Goal: Task Accomplishment & Management: Complete application form

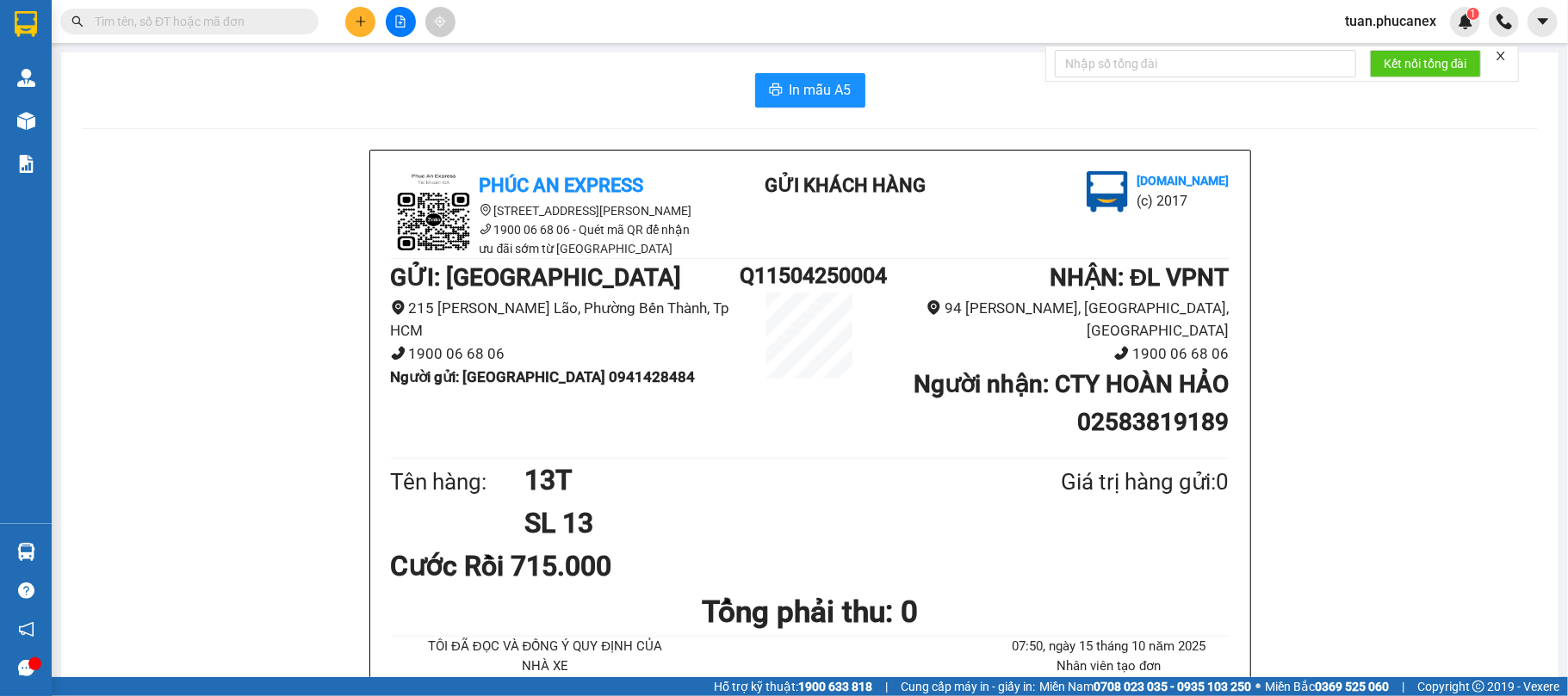
click at [1499, 53] on icon "close" at bounding box center [1501, 56] width 13 height 13
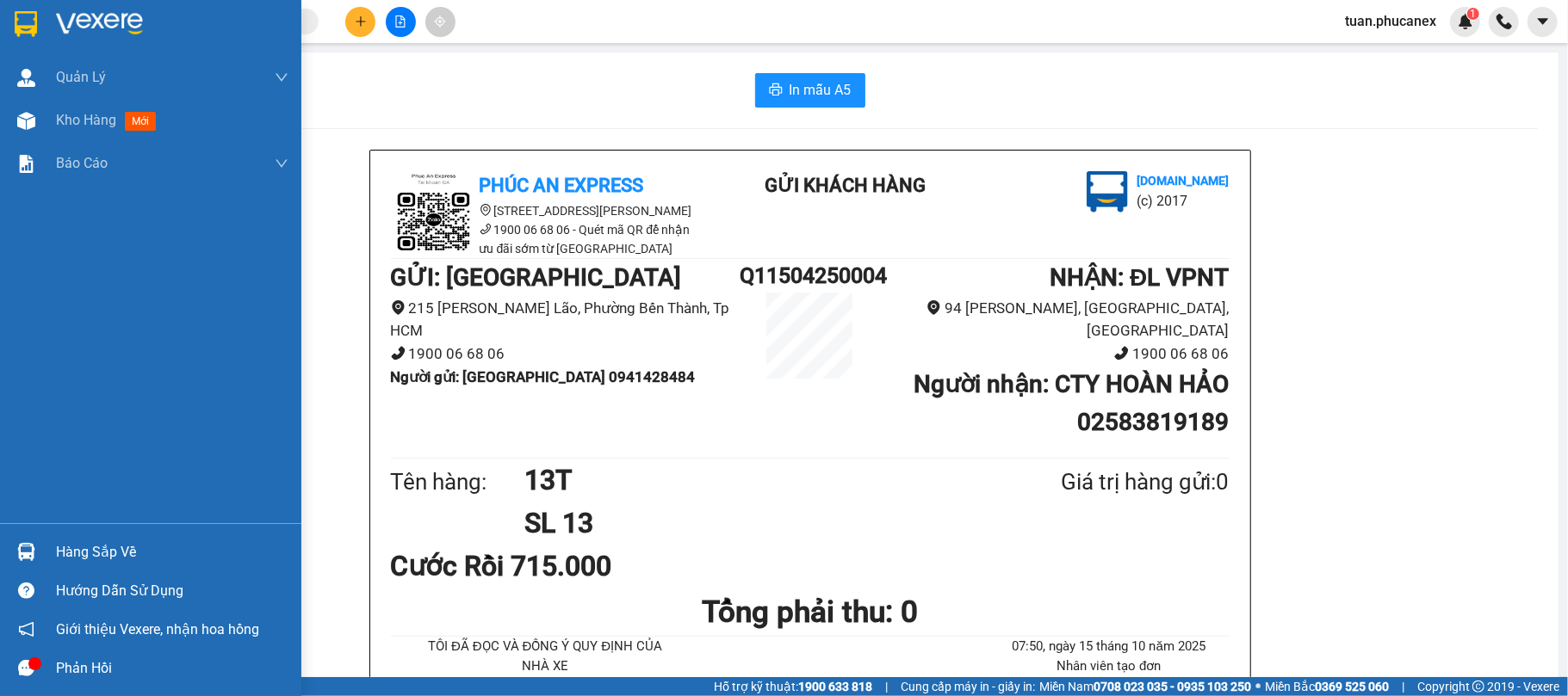
click at [20, 24] on img at bounding box center [25, 24] width 22 height 26
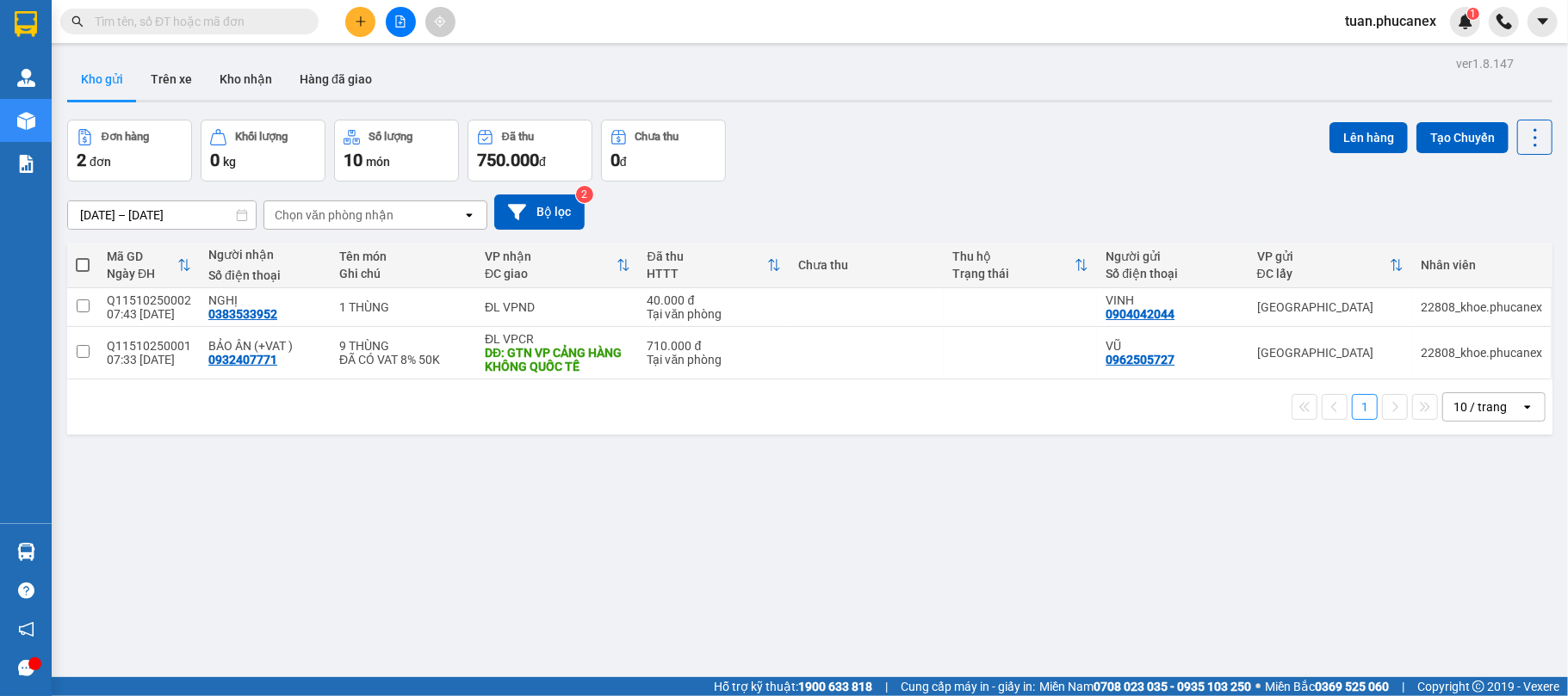
click at [395, 12] on button at bounding box center [401, 21] width 30 height 30
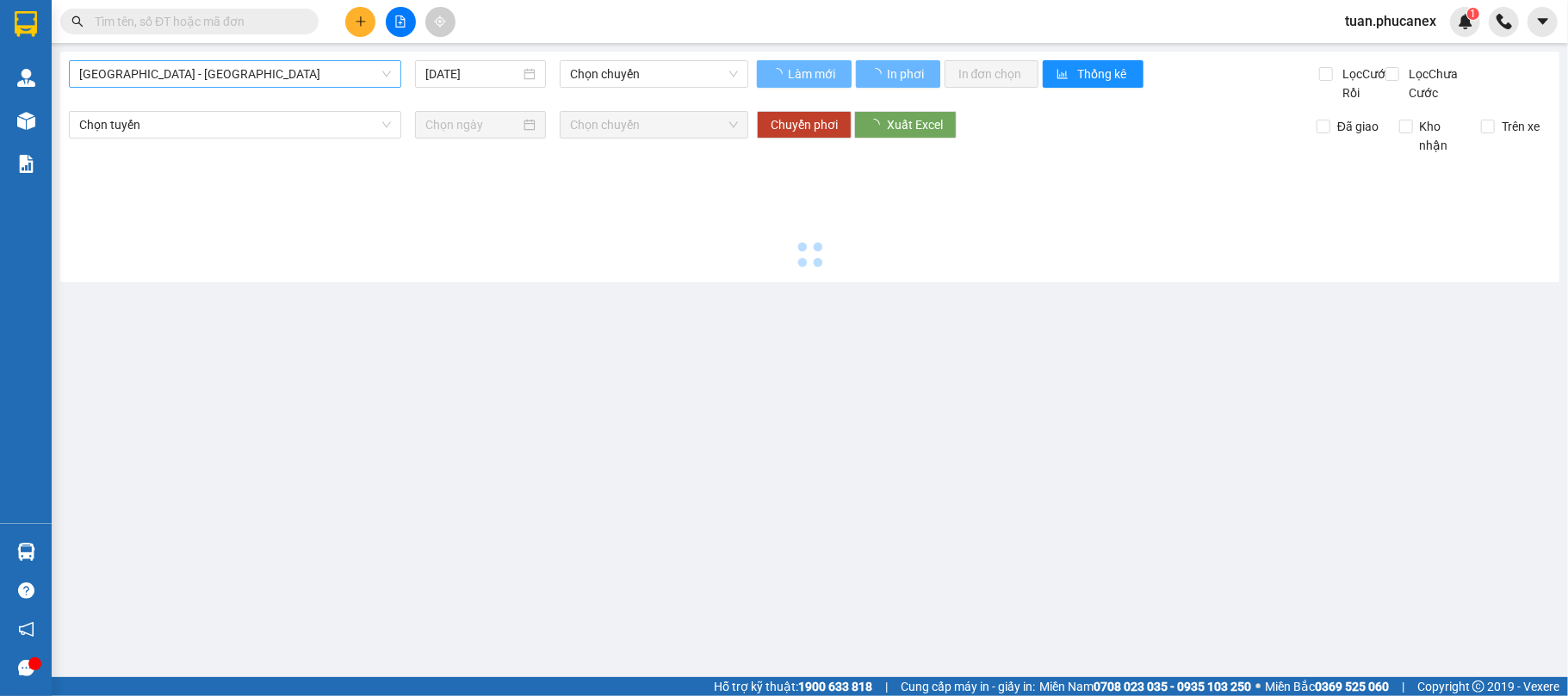
click at [339, 65] on span "[GEOGRAPHIC_DATA] - [GEOGRAPHIC_DATA]" at bounding box center [235, 73] width 312 height 26
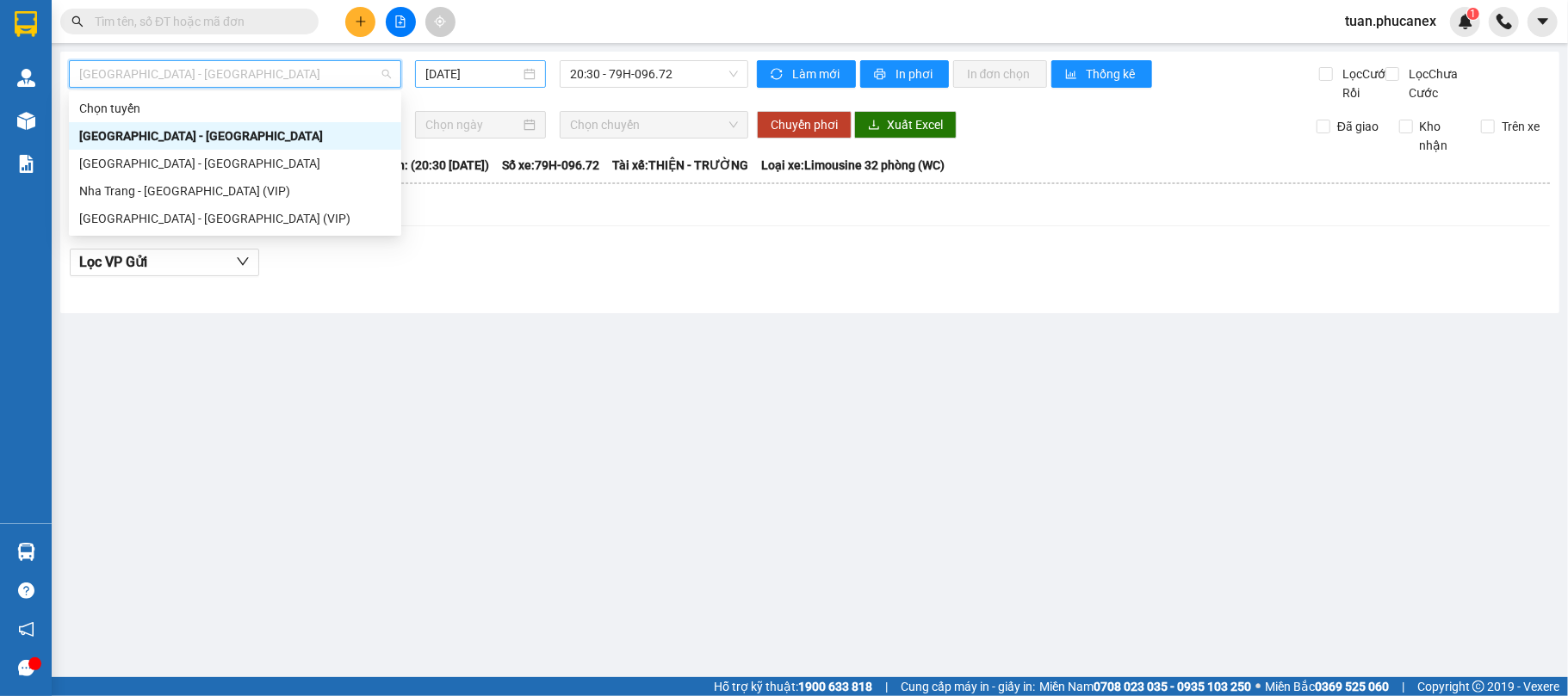
click at [480, 65] on input "[DATE]" at bounding box center [473, 74] width 94 height 19
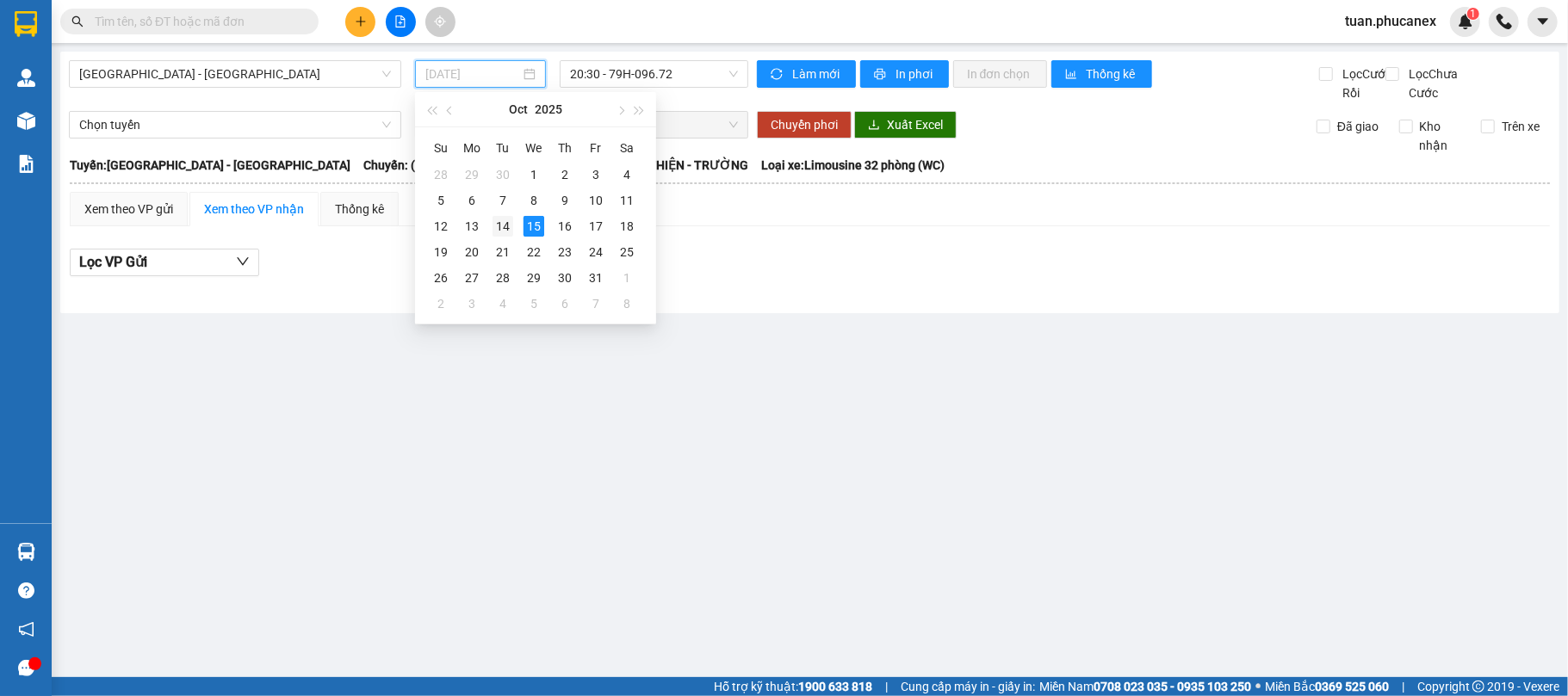
click at [511, 225] on div "14" at bounding box center [502, 225] width 20 height 20
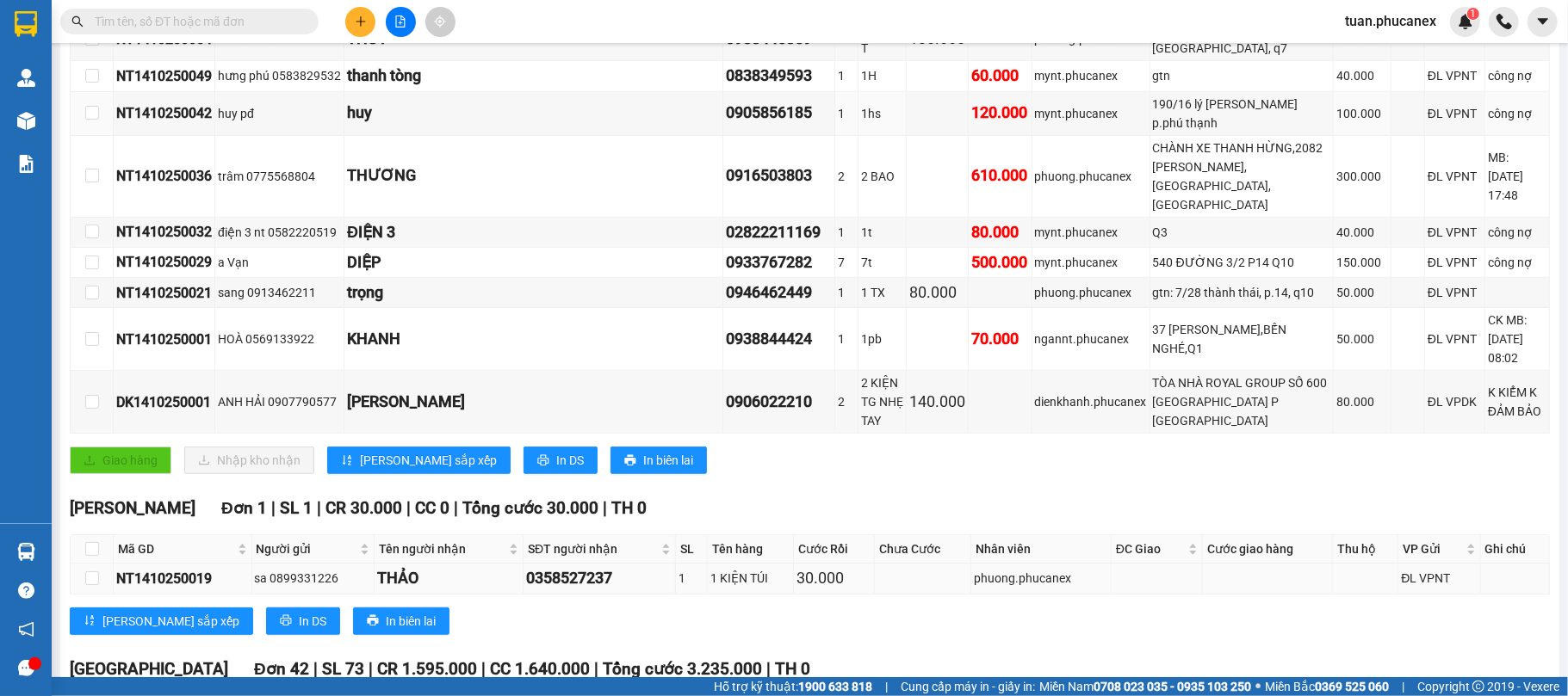
scroll to position [65, 0]
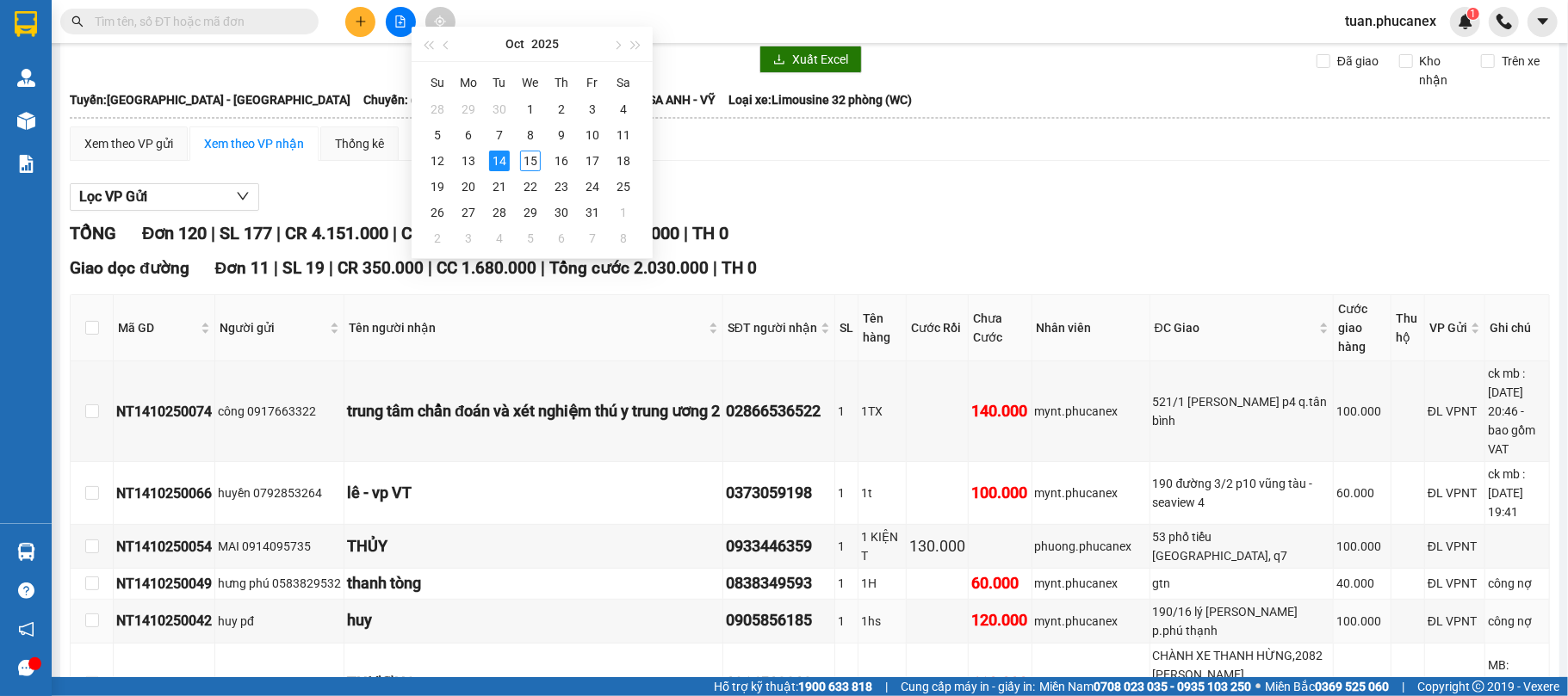
type input "14/10/20"
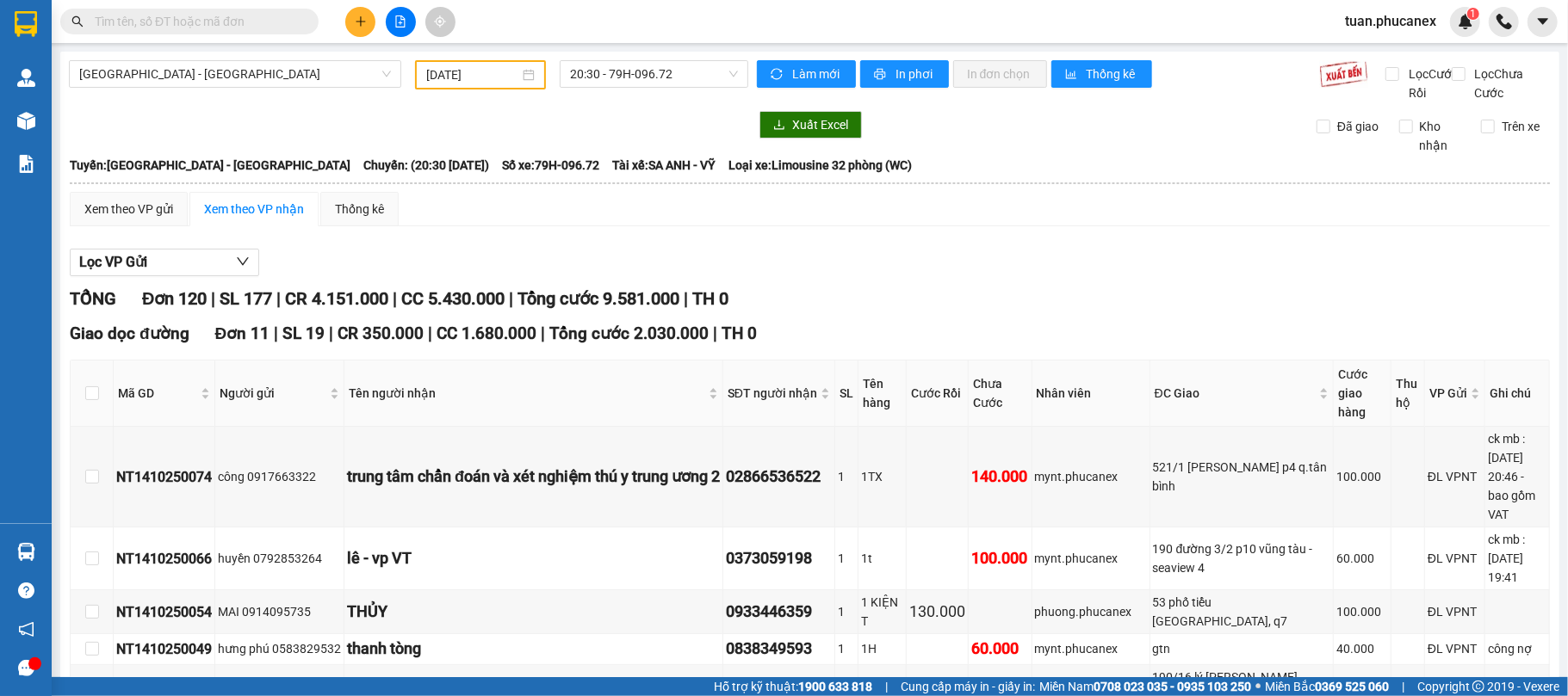
type input "[DATE]"
click at [181, 25] on input "text" at bounding box center [196, 22] width 203 height 19
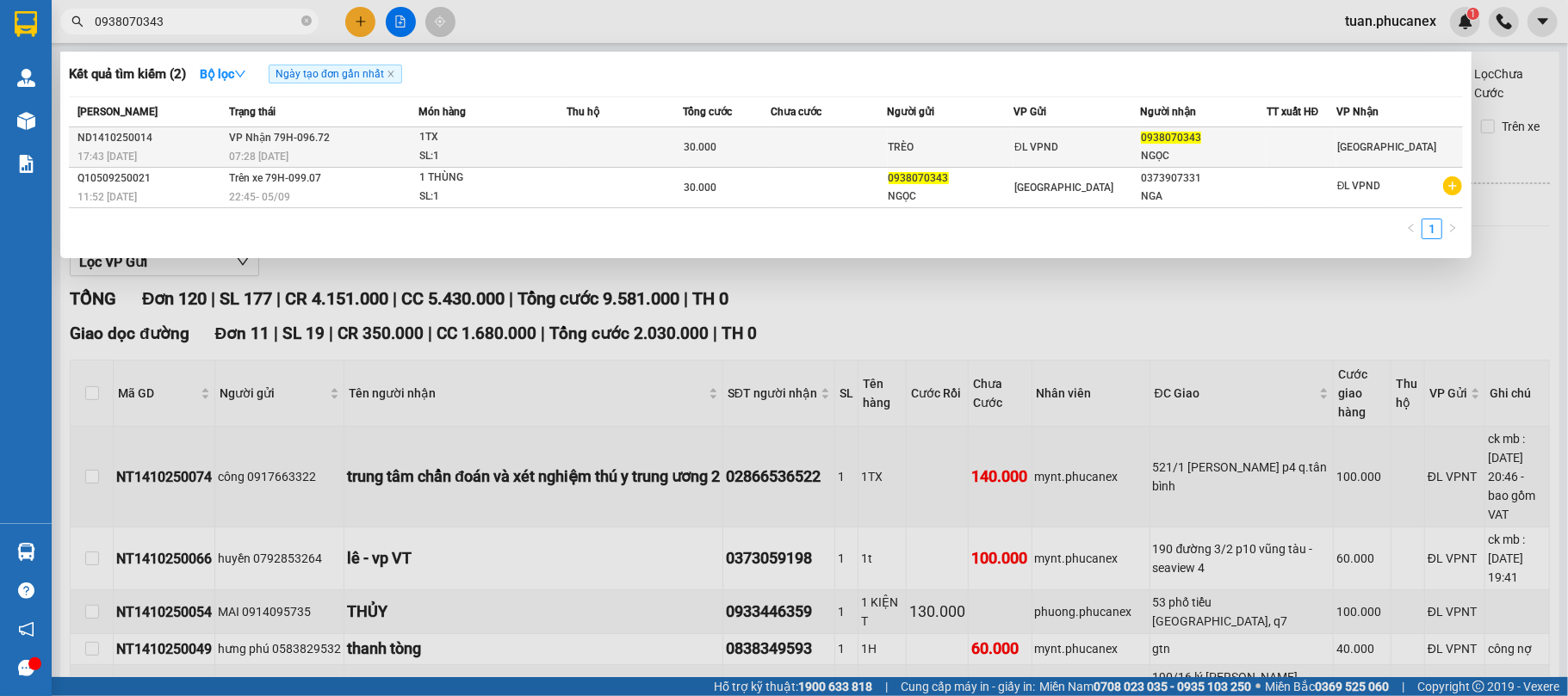
type input "0938070343"
click at [745, 146] on div "30.000" at bounding box center [726, 147] width 86 height 19
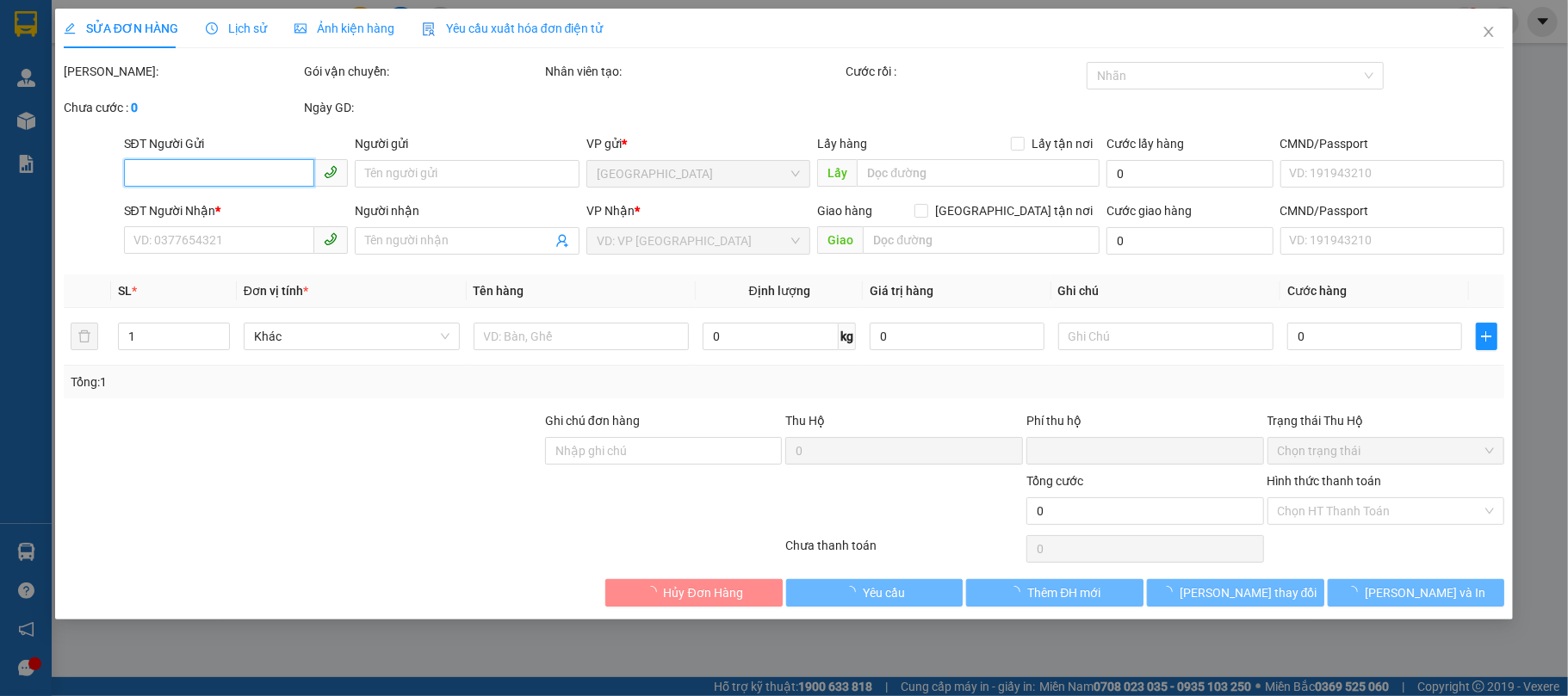
type input "TRÈO"
type input "0938070343"
type input "NGỌC"
type input "0"
type input "30.000"
